Goal: Navigation & Orientation: Understand site structure

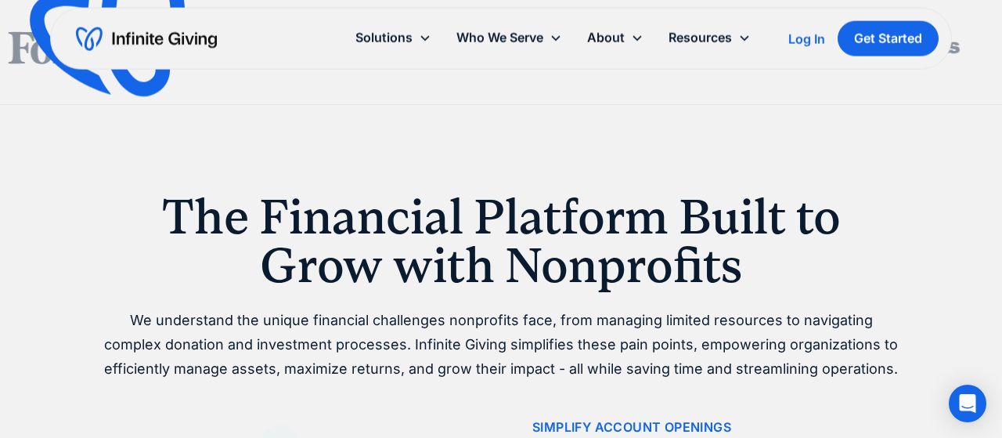
scroll to position [326, 0]
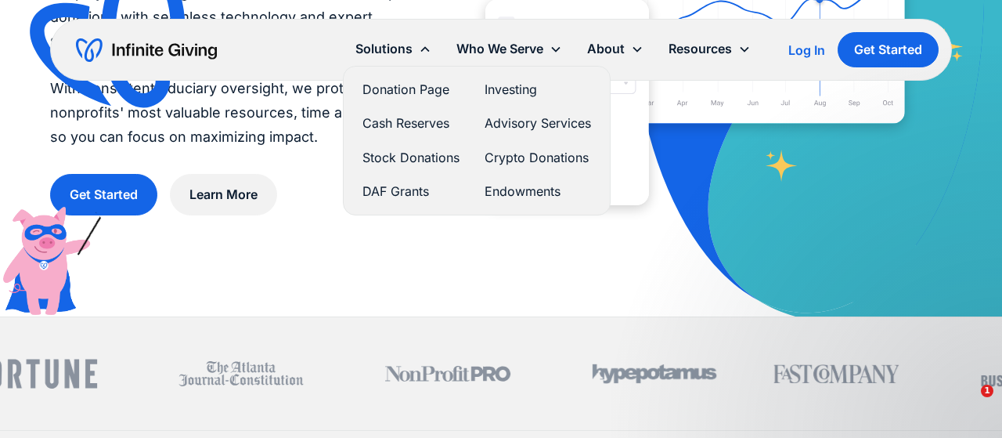
click at [406, 88] on link "Donation Page" at bounding box center [410, 89] width 97 height 21
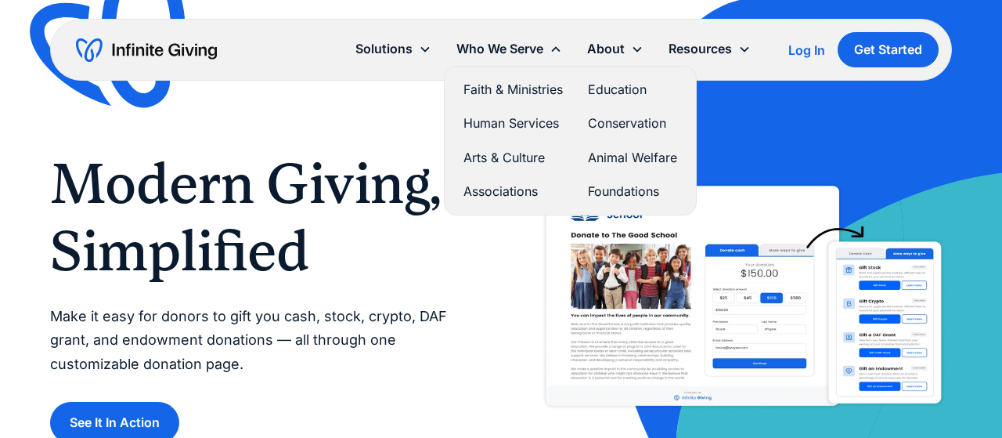
click at [604, 118] on link "Conservation" at bounding box center [632, 123] width 89 height 21
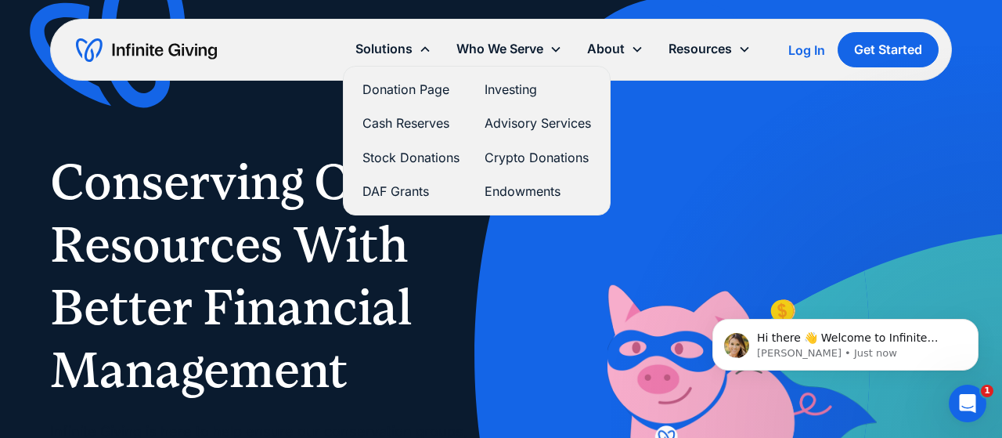
click at [403, 193] on link "DAF Grants" at bounding box center [410, 191] width 97 height 21
